Goal: Navigation & Orientation: Find specific page/section

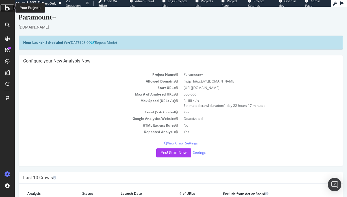
click at [6, 8] on icon at bounding box center [7, 8] width 5 height 7
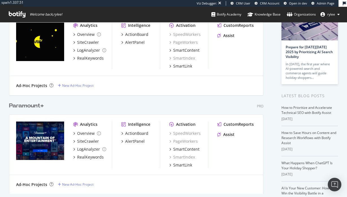
scroll to position [40, 0]
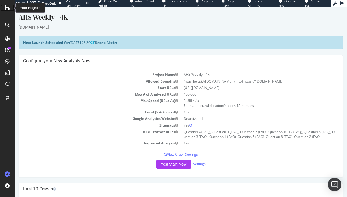
click at [8, 7] on icon at bounding box center [7, 8] width 5 height 7
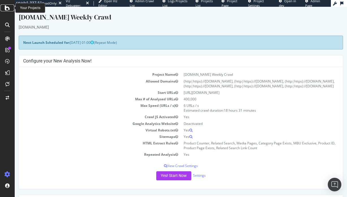
click at [7, 9] on icon at bounding box center [7, 8] width 5 height 7
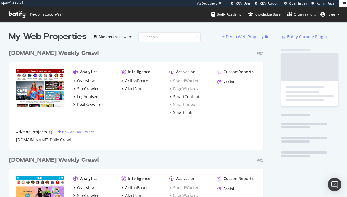
scroll to position [214, 259]
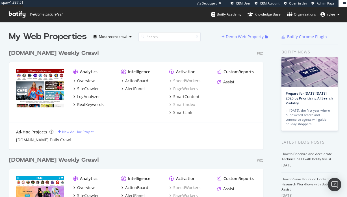
click at [56, 159] on div "Fun.com Weekly Crawl" at bounding box center [54, 160] width 90 height 8
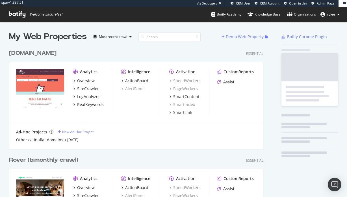
scroll to position [503, 259]
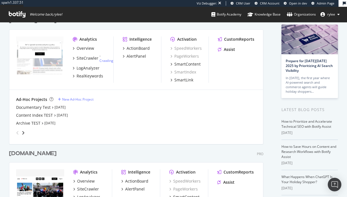
scroll to position [68, 0]
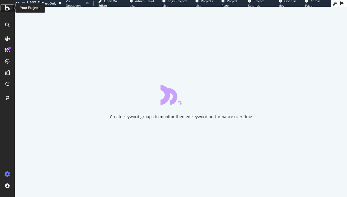
click at [10, 8] on div at bounding box center [8, 8] width 14 height 7
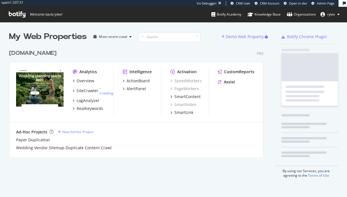
scroll to position [115, 259]
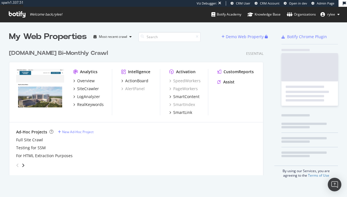
scroll to position [133, 259]
